Goal: Information Seeking & Learning: Learn about a topic

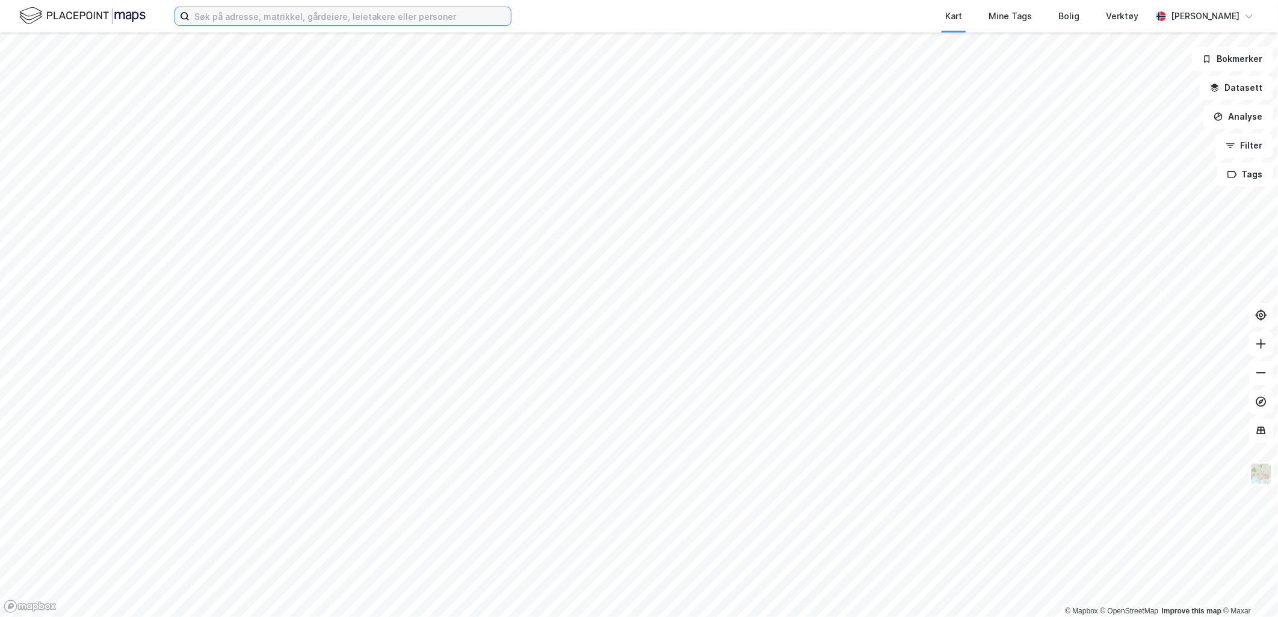
click at [254, 13] on input at bounding box center [350, 16] width 321 height 18
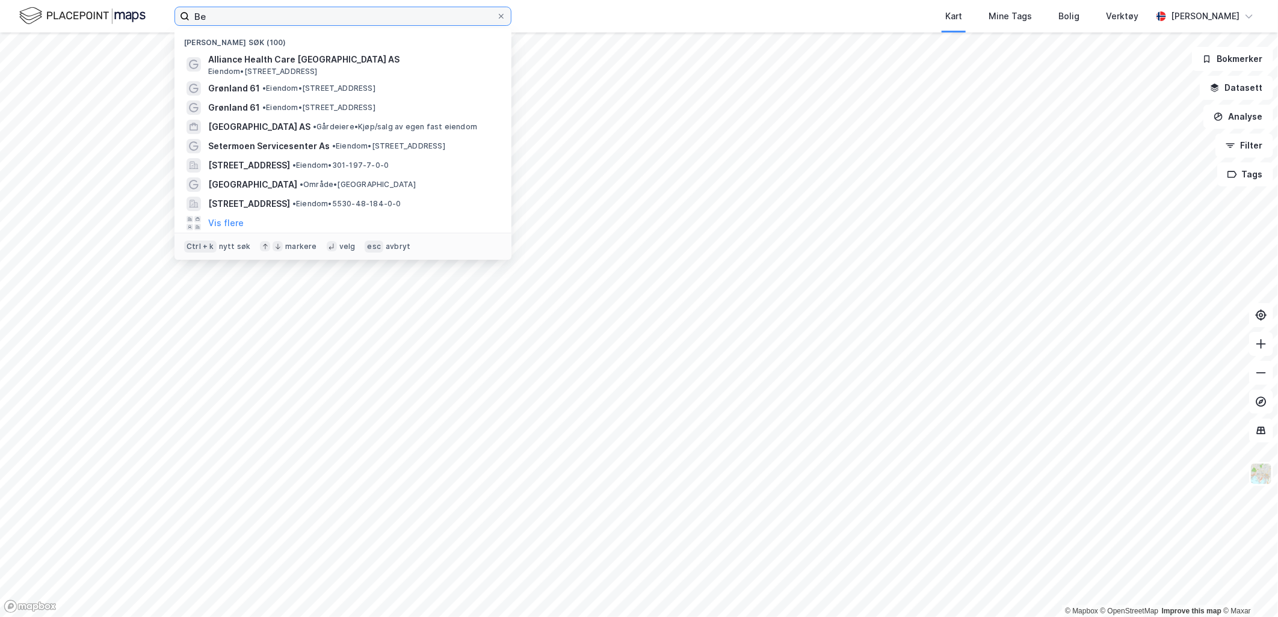
type input "B"
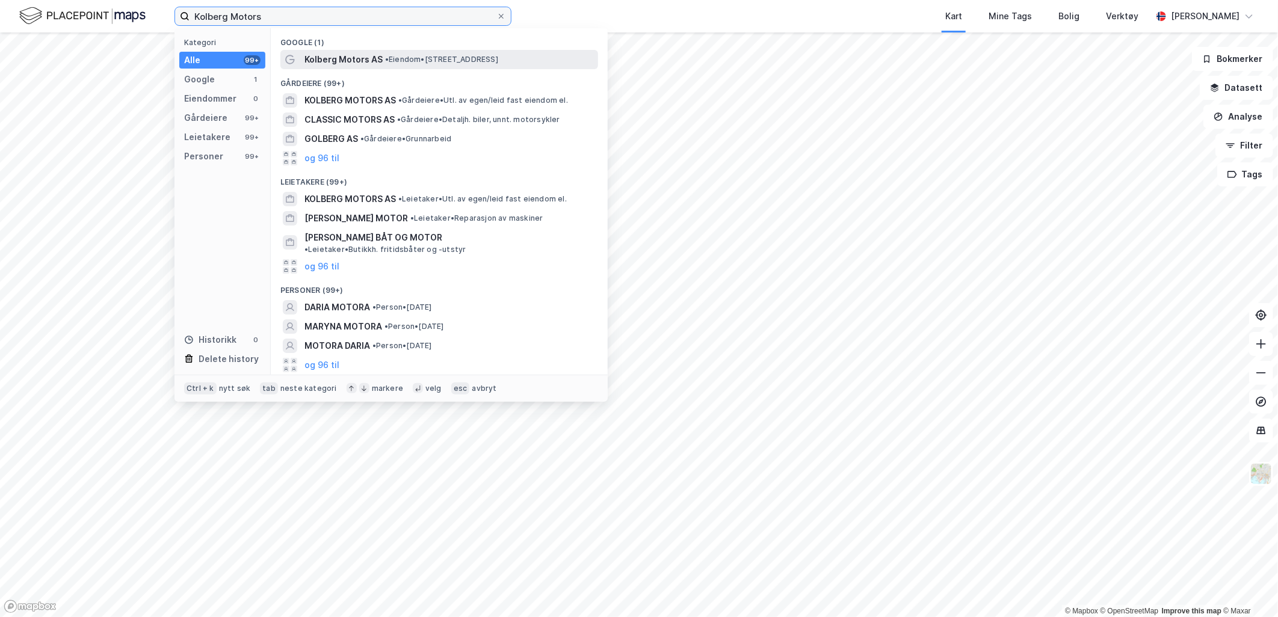
type input "Kolberg Motors"
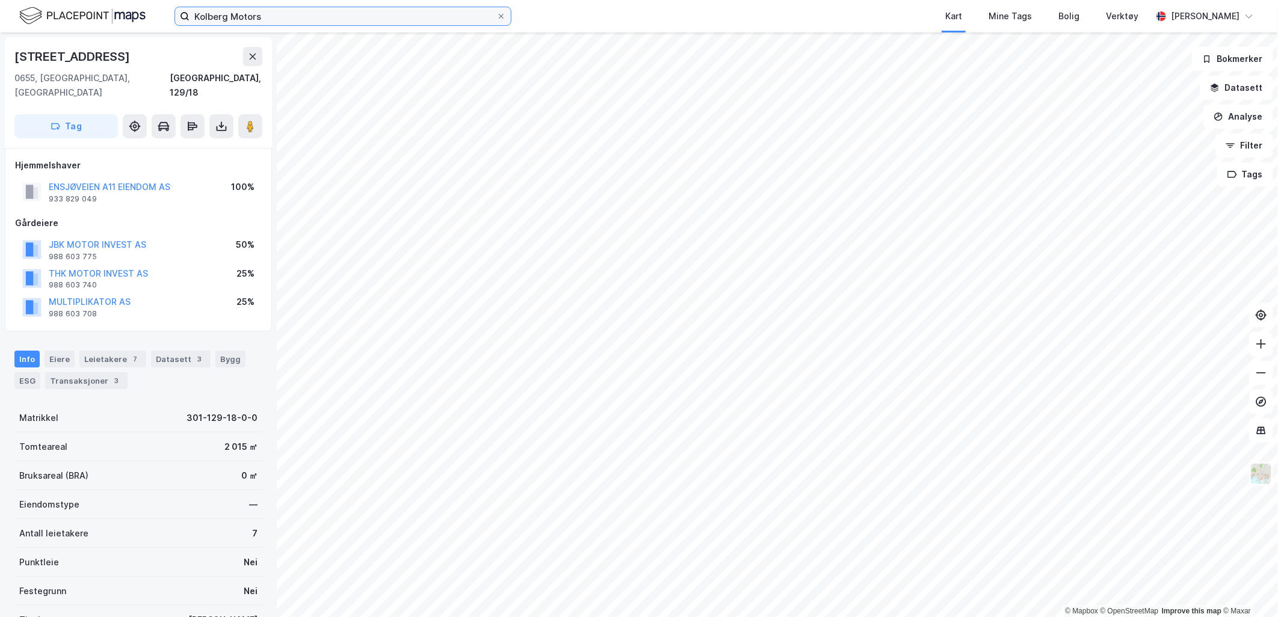
click at [289, 19] on input "Kolberg Motors" at bounding box center [343, 16] width 307 height 18
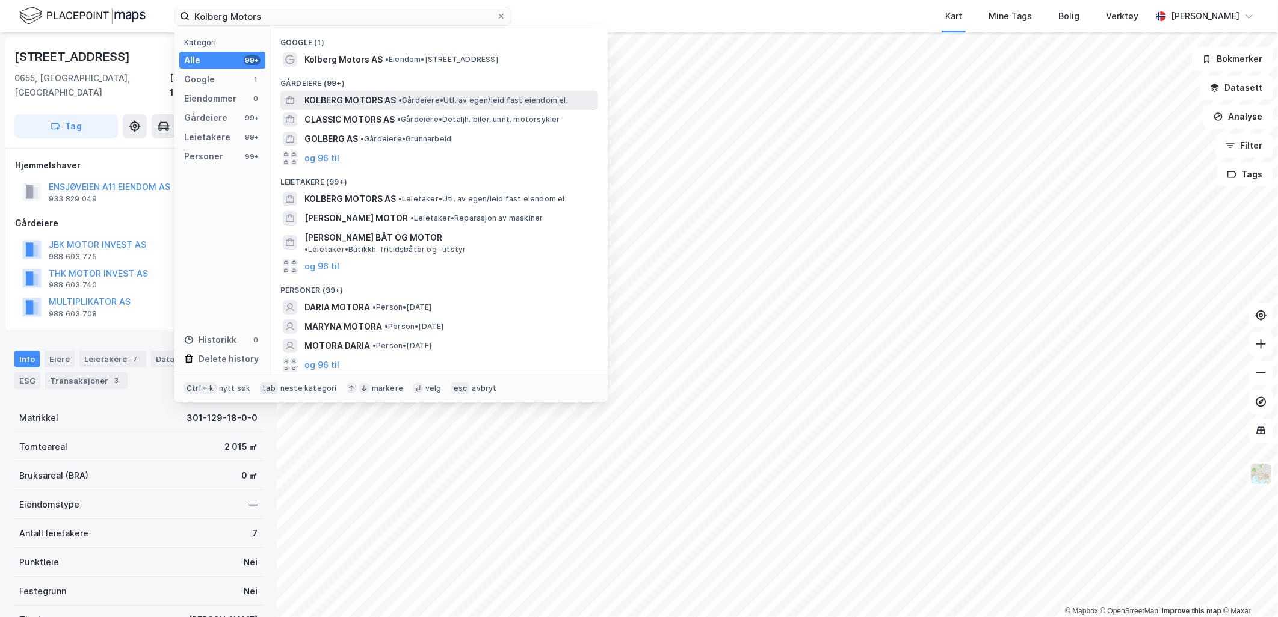
click at [357, 97] on span "KOLBERG MOTORS AS" at bounding box center [349, 100] width 91 height 14
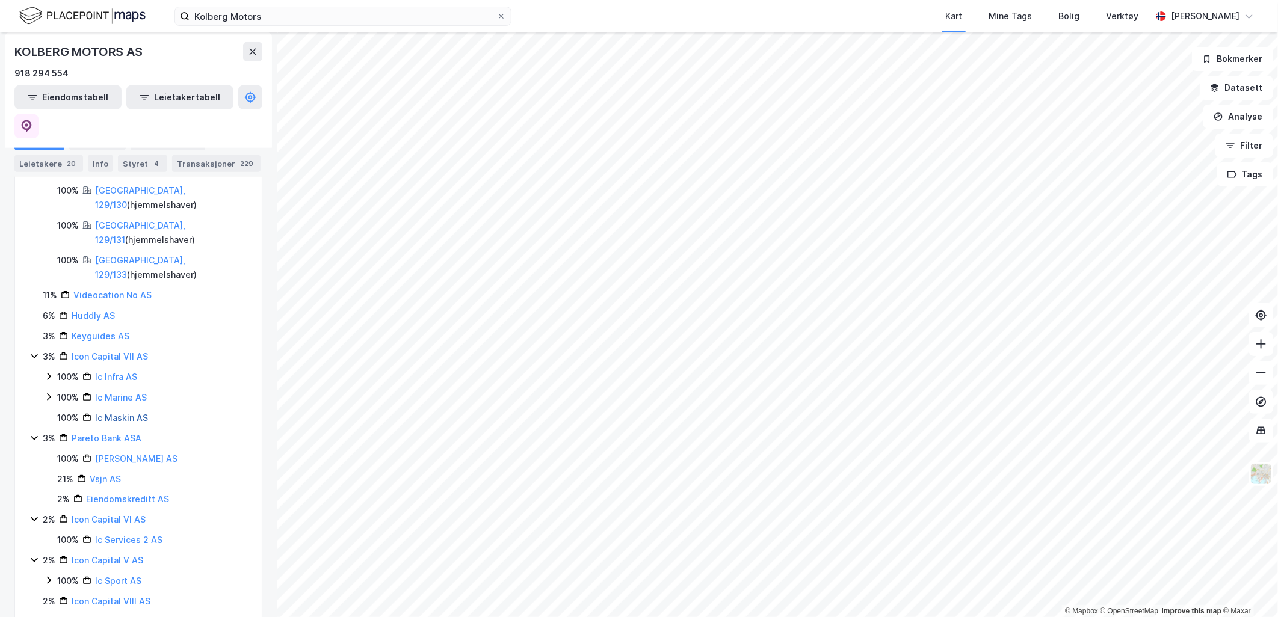
scroll to position [555, 0]
